Goal: Task Accomplishment & Management: Manage account settings

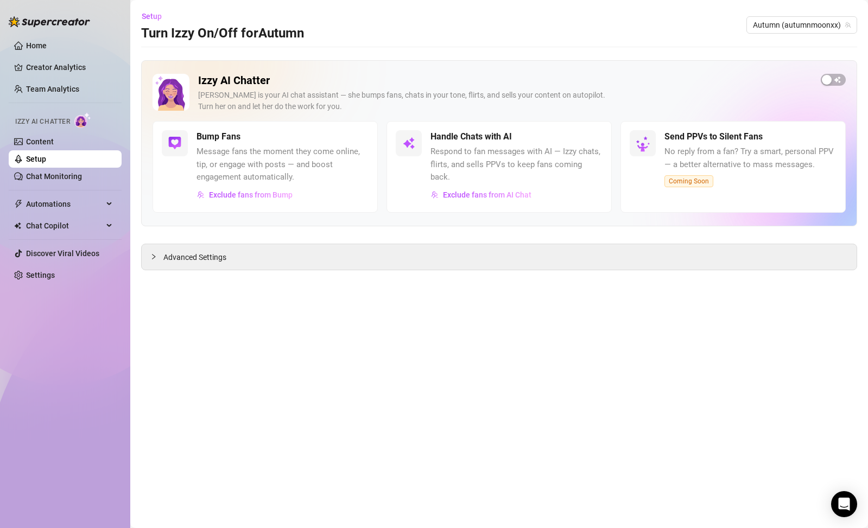
click at [850, 83] on div "Izzy AI Chatter [PERSON_NAME] is your AI chat assistant — she bumps fans, chats…" at bounding box center [499, 143] width 716 height 166
click at [839, 82] on span "button" at bounding box center [833, 80] width 25 height 12
click at [353, 137] on span "button" at bounding box center [357, 137] width 24 height 12
click at [54, 143] on link "Content" at bounding box center [40, 141] width 28 height 9
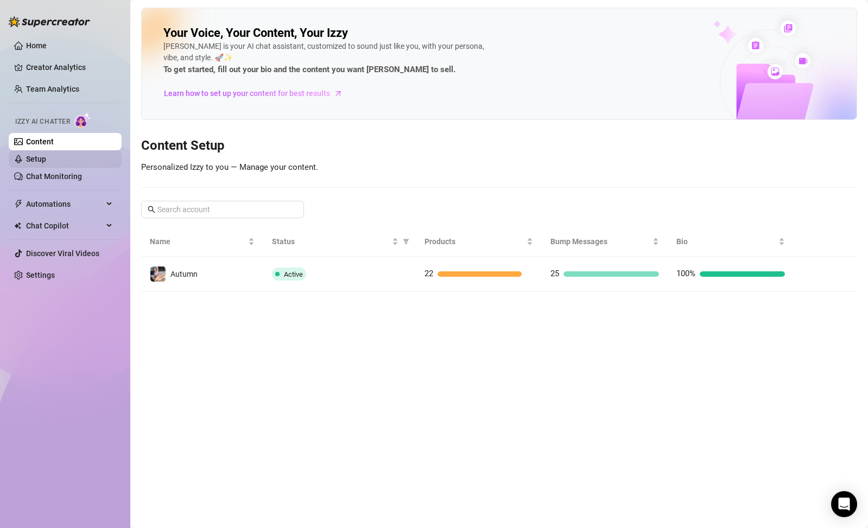
click at [46, 160] on link "Setup" at bounding box center [36, 159] width 20 height 9
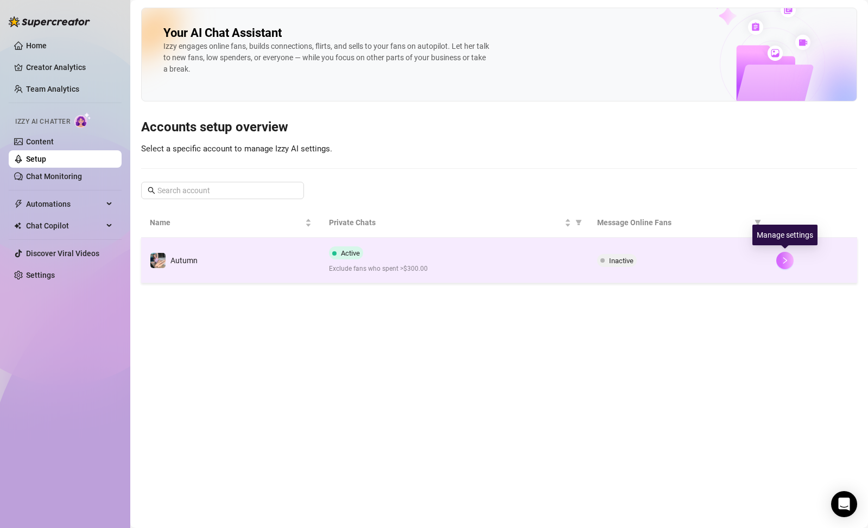
click at [781, 268] on button "button" at bounding box center [784, 260] width 17 height 17
